Goal: Task Accomplishment & Management: Manage account settings

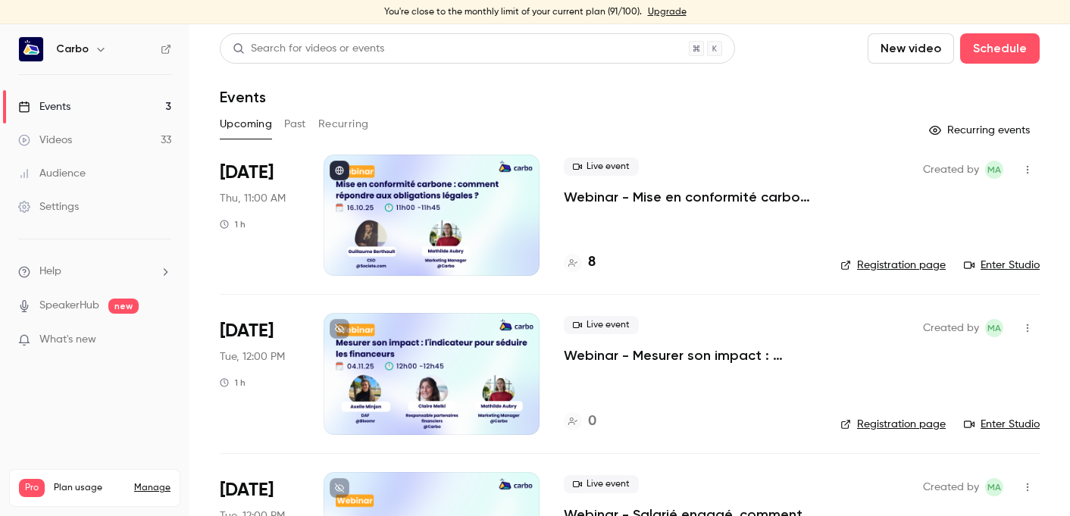
click at [657, 12] on link "Upgrade" at bounding box center [667, 12] width 39 height 12
click at [402, 199] on div at bounding box center [431, 215] width 216 height 121
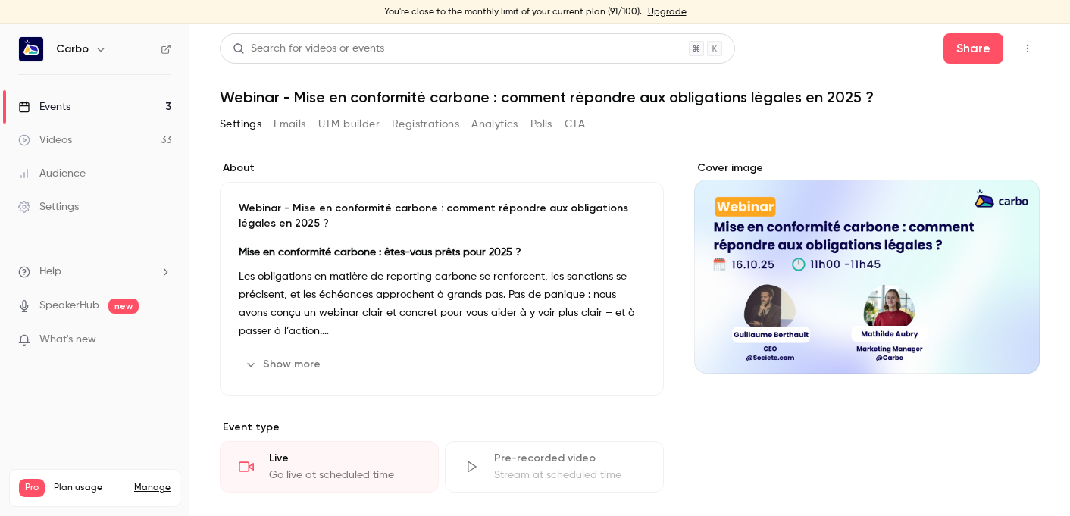
click at [434, 122] on button "Registrations" at bounding box center [425, 124] width 67 height 24
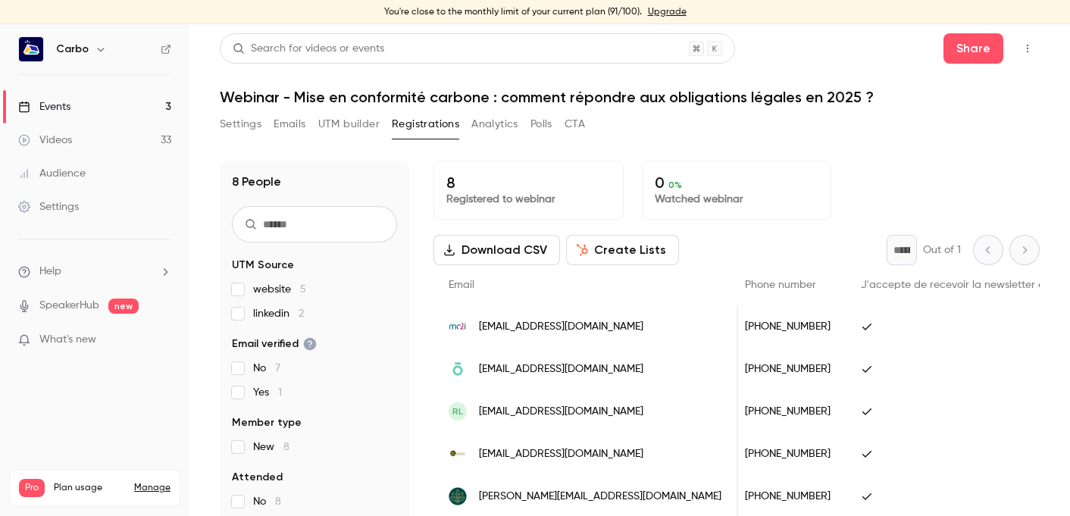
scroll to position [0, 720]
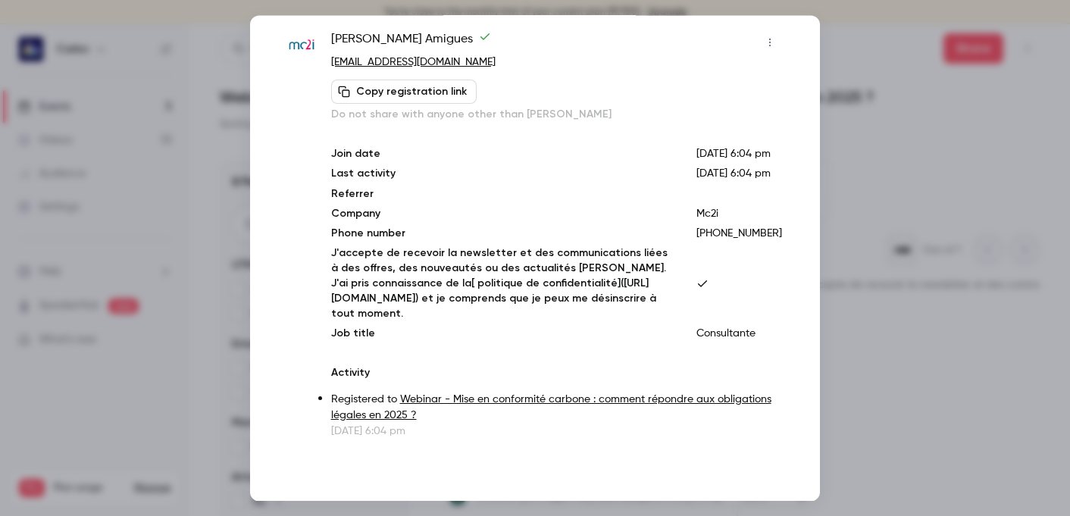
scroll to position [0, 0]
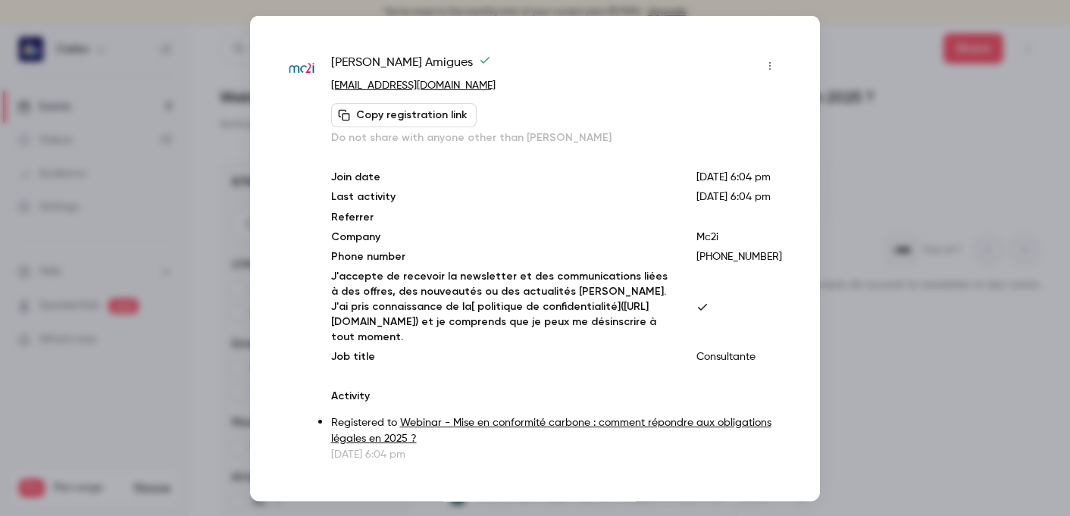
click at [883, 208] on div at bounding box center [535, 258] width 1070 height 516
